Goal: Task Accomplishment & Management: Use online tool/utility

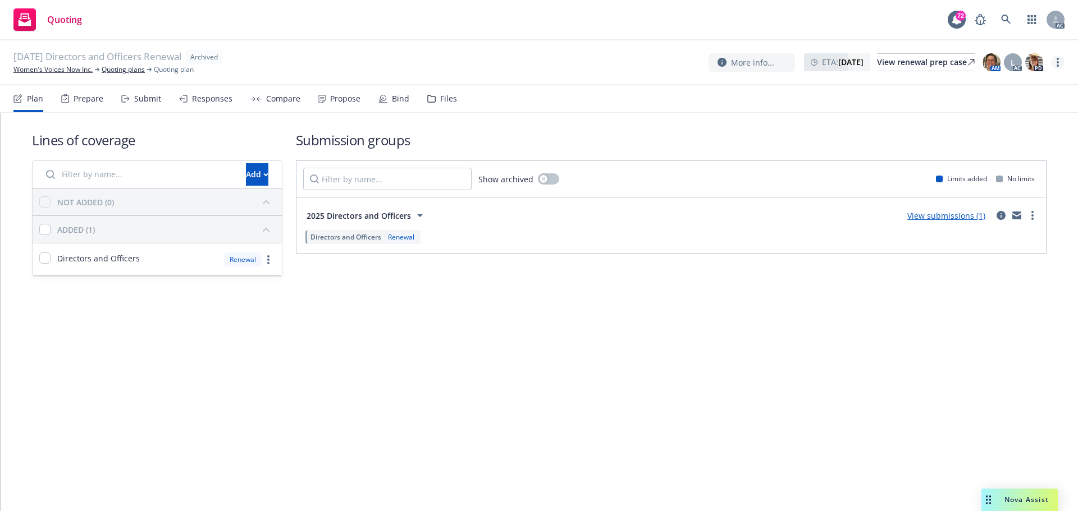
click at [1059, 61] on link "more" at bounding box center [1057, 62] width 13 height 13
click at [973, 86] on link "Copy logging email" at bounding box center [1001, 85] width 125 height 22
